Goal: Information Seeking & Learning: Learn about a topic

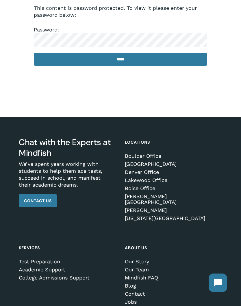
scroll to position [39, 0]
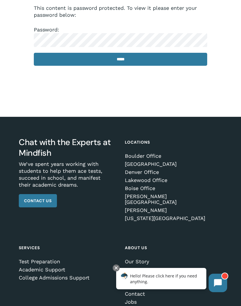
click at [129, 61] on input "*****" at bounding box center [120, 59] width 173 height 13
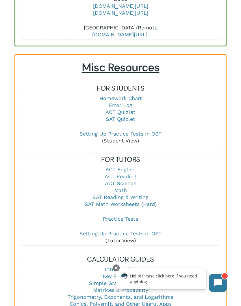
scroll to position [633, 0]
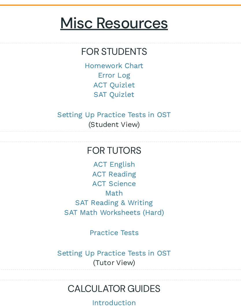
click at [114, 176] on link "Math" at bounding box center [120, 179] width 13 height 6
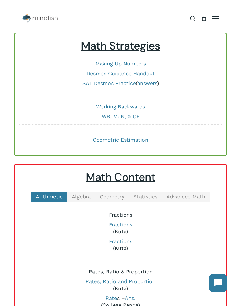
click at [188, 196] on span "Advanced Math" at bounding box center [185, 197] width 39 height 6
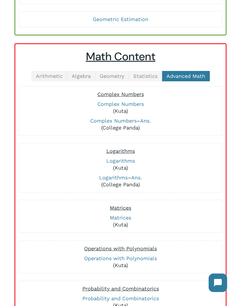
scroll to position [122, 0]
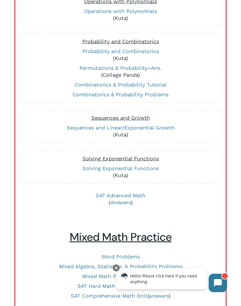
click at [121, 205] on link "Answers" at bounding box center [120, 203] width 21 height 6
